Goal: Task Accomplishment & Management: Use online tool/utility

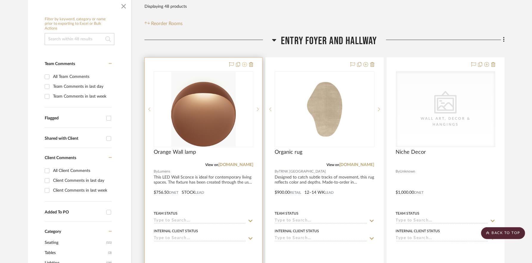
click at [245, 62] on icon at bounding box center [244, 64] width 5 height 5
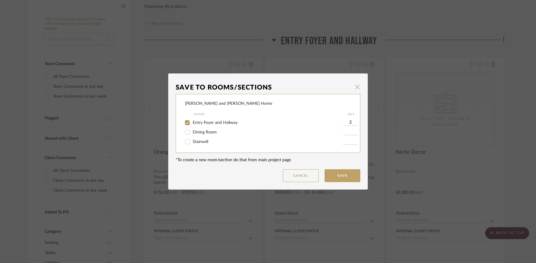
click at [356, 88] on span "button" at bounding box center [358, 87] width 12 height 12
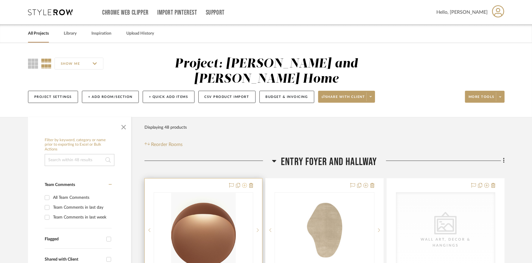
click at [246, 183] on icon at bounding box center [244, 185] width 5 height 5
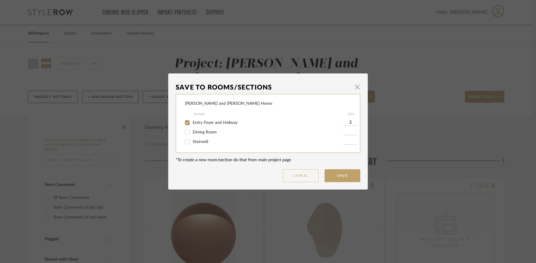
click at [312, 174] on button "Cancel" at bounding box center [301, 175] width 36 height 13
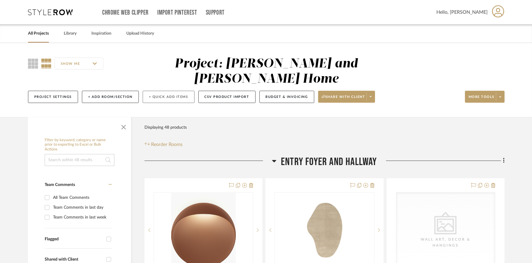
click at [163, 91] on button "+ Quick Add Items" at bounding box center [169, 97] width 52 height 12
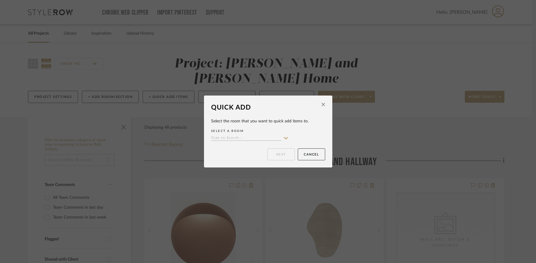
click at [236, 136] on input at bounding box center [246, 138] width 70 height 6
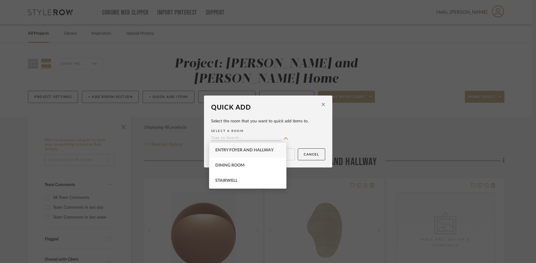
click at [227, 91] on div "Quick Add Select the room that you want to quick add items to. SELECT A ROOM Ne…" at bounding box center [268, 131] width 536 height 263
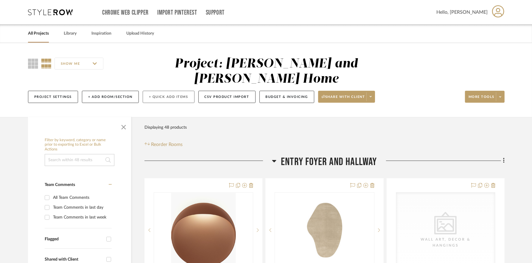
click at [174, 91] on button "+ Quick Add Items" at bounding box center [169, 97] width 52 height 12
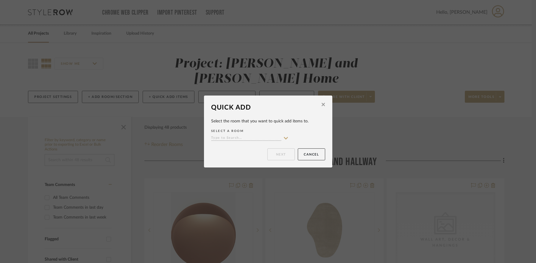
click at [229, 139] on input at bounding box center [246, 138] width 70 height 6
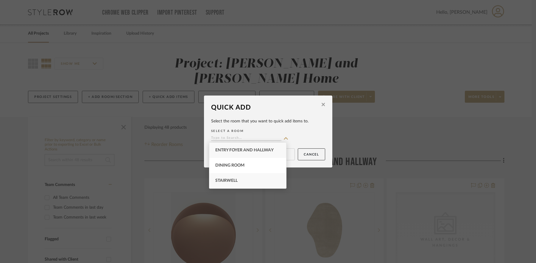
click at [236, 178] on span "Stairwell" at bounding box center [226, 180] width 22 height 4
type input "Stairwell"
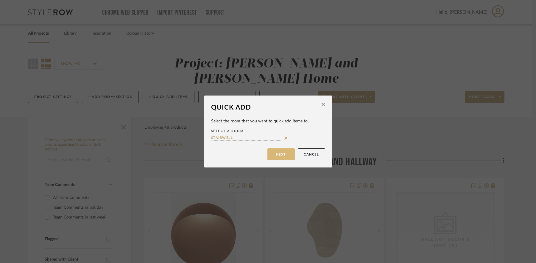
click at [282, 156] on button "Next" at bounding box center [281, 154] width 27 height 12
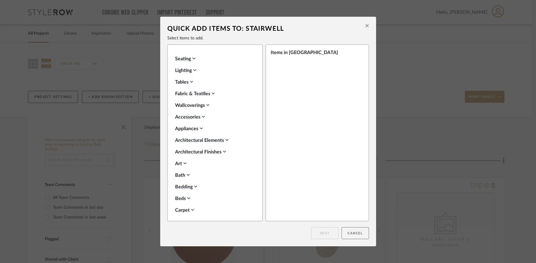
click at [355, 233] on button "Cancel" at bounding box center [355, 233] width 27 height 12
